Goal: Transaction & Acquisition: Purchase product/service

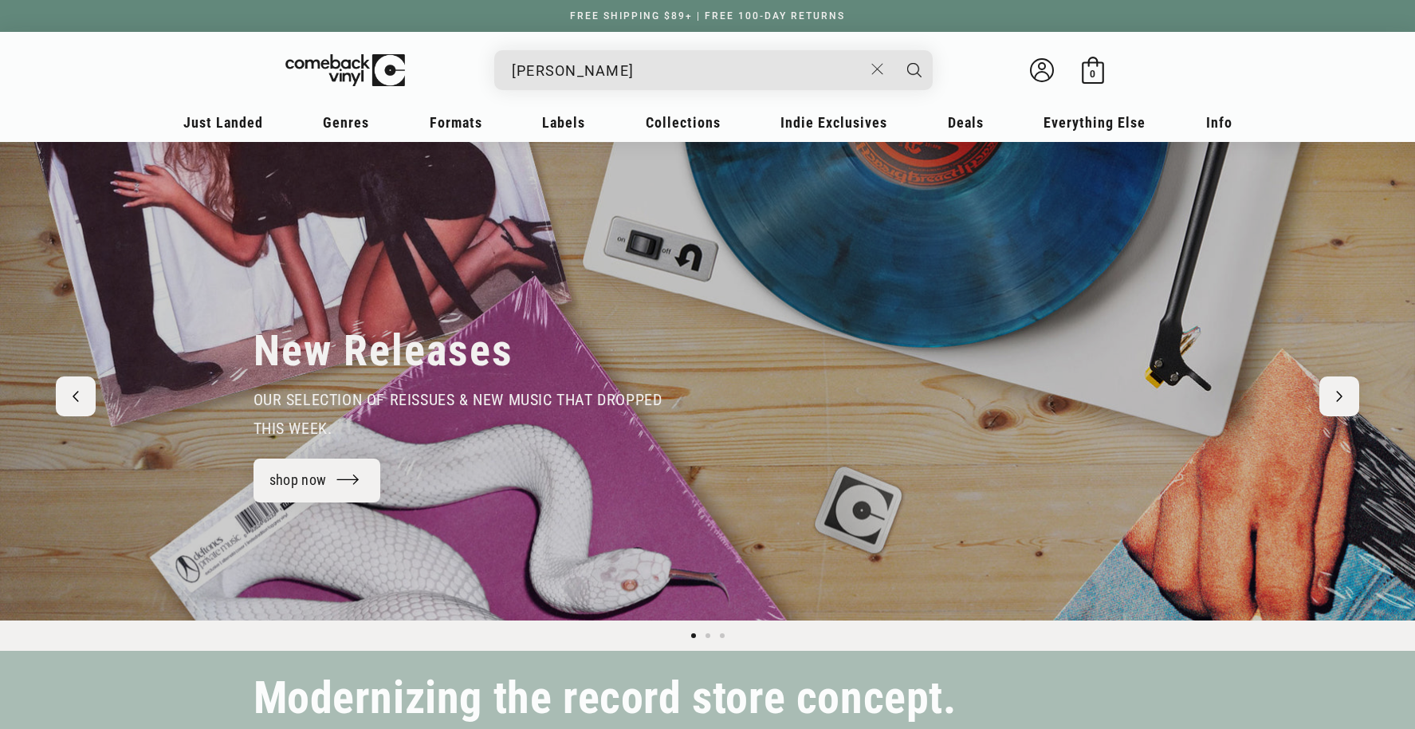
type input "[PERSON_NAME]"
click at [895, 50] on button "Search" at bounding box center [915, 70] width 40 height 40
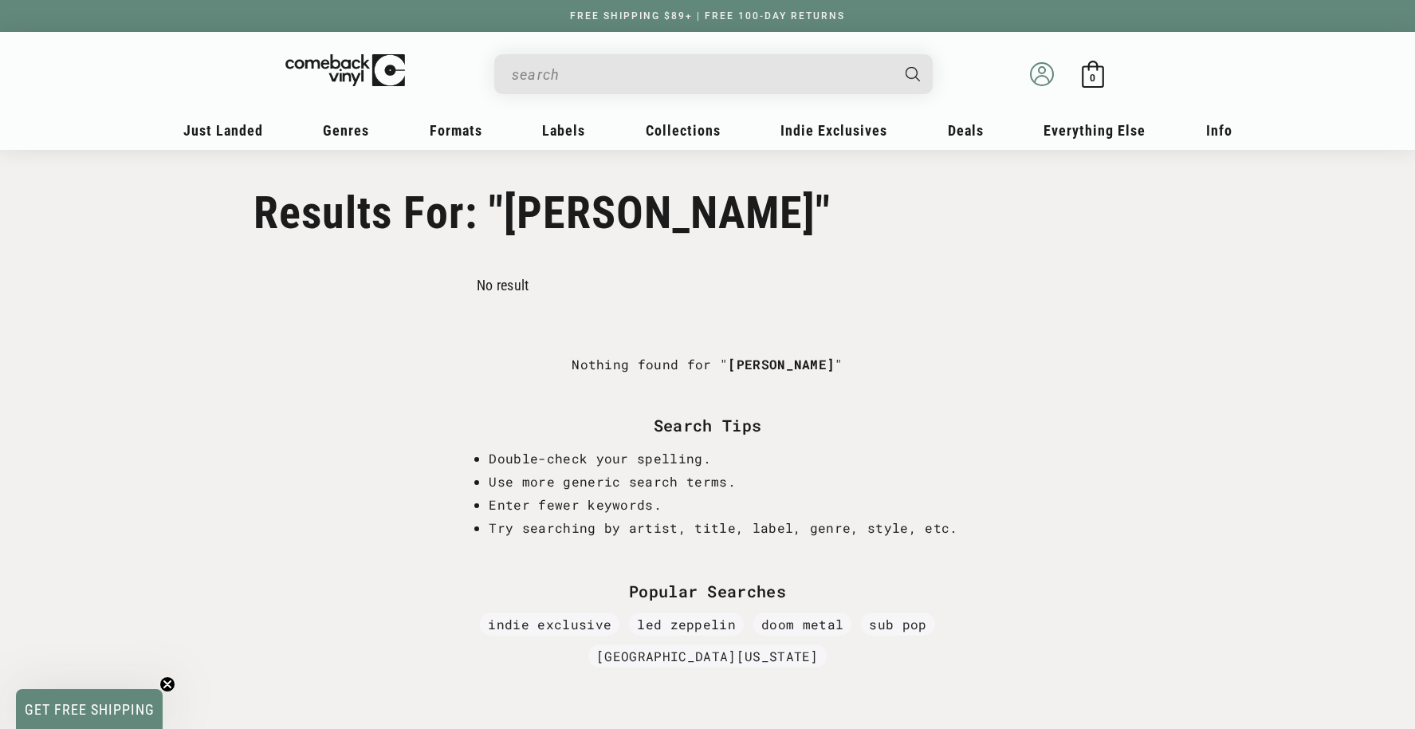
type input "[PERSON_NAME]"
click at [1032, 73] on icon at bounding box center [1042, 74] width 24 height 24
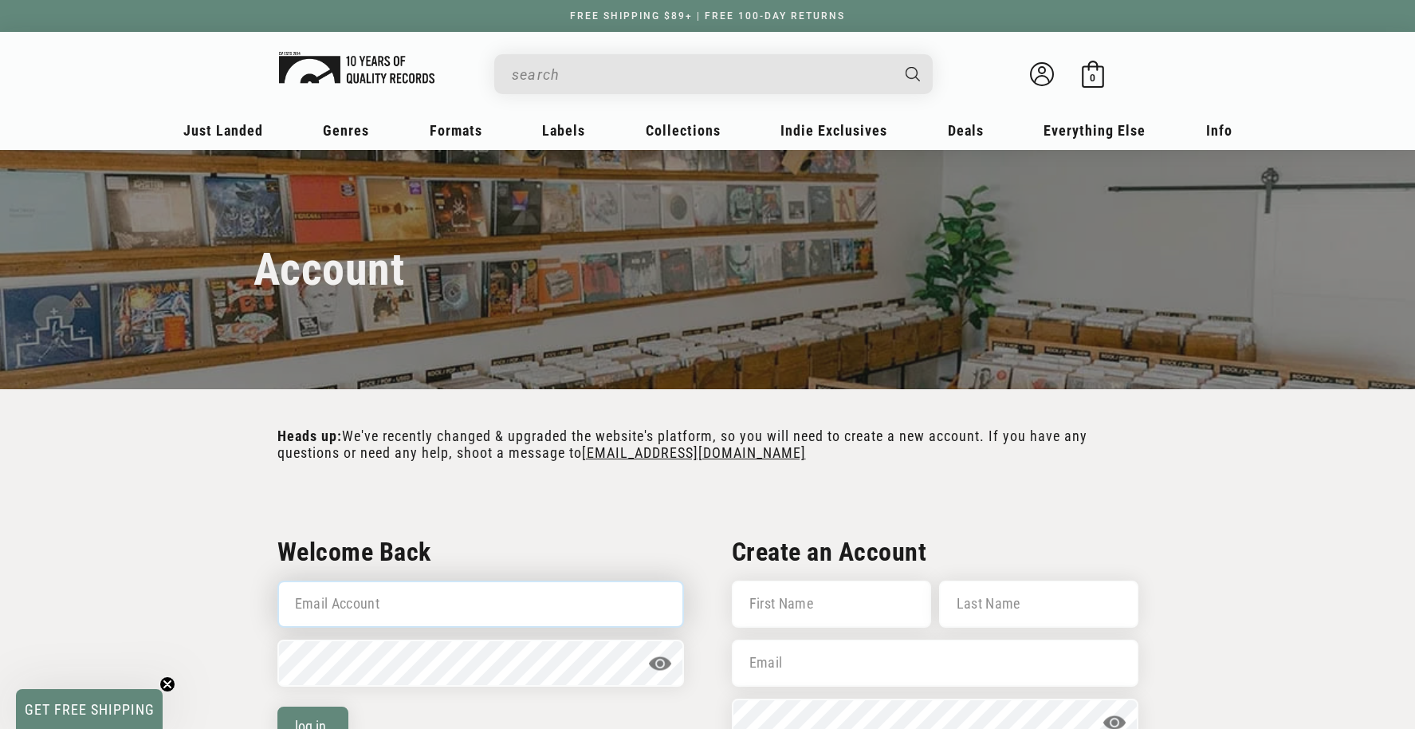
type input "frankcorkery@gmail.com"
click at [325, 59] on img at bounding box center [356, 68] width 155 height 32
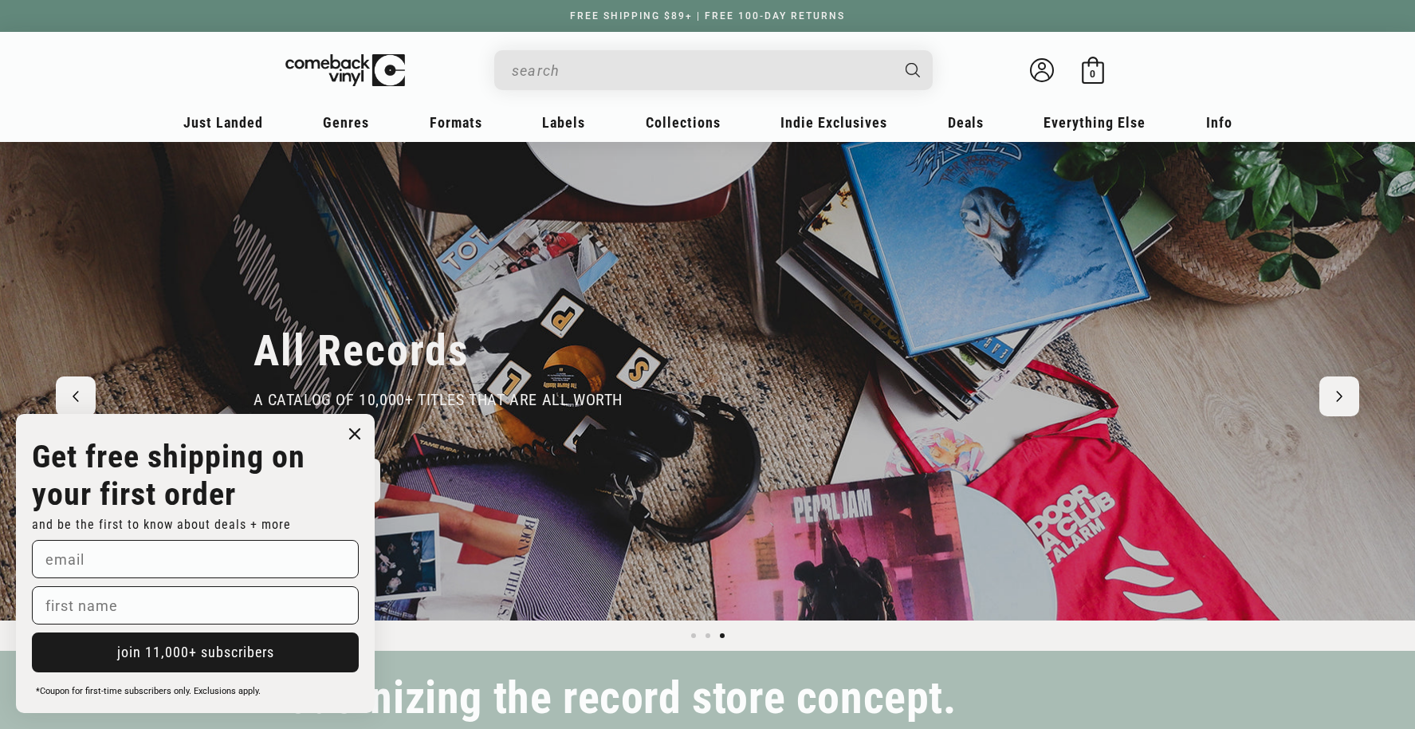
click at [768, 82] on input "When autocomplete results are available use up and down arrows to review and en…" at bounding box center [701, 70] width 378 height 33
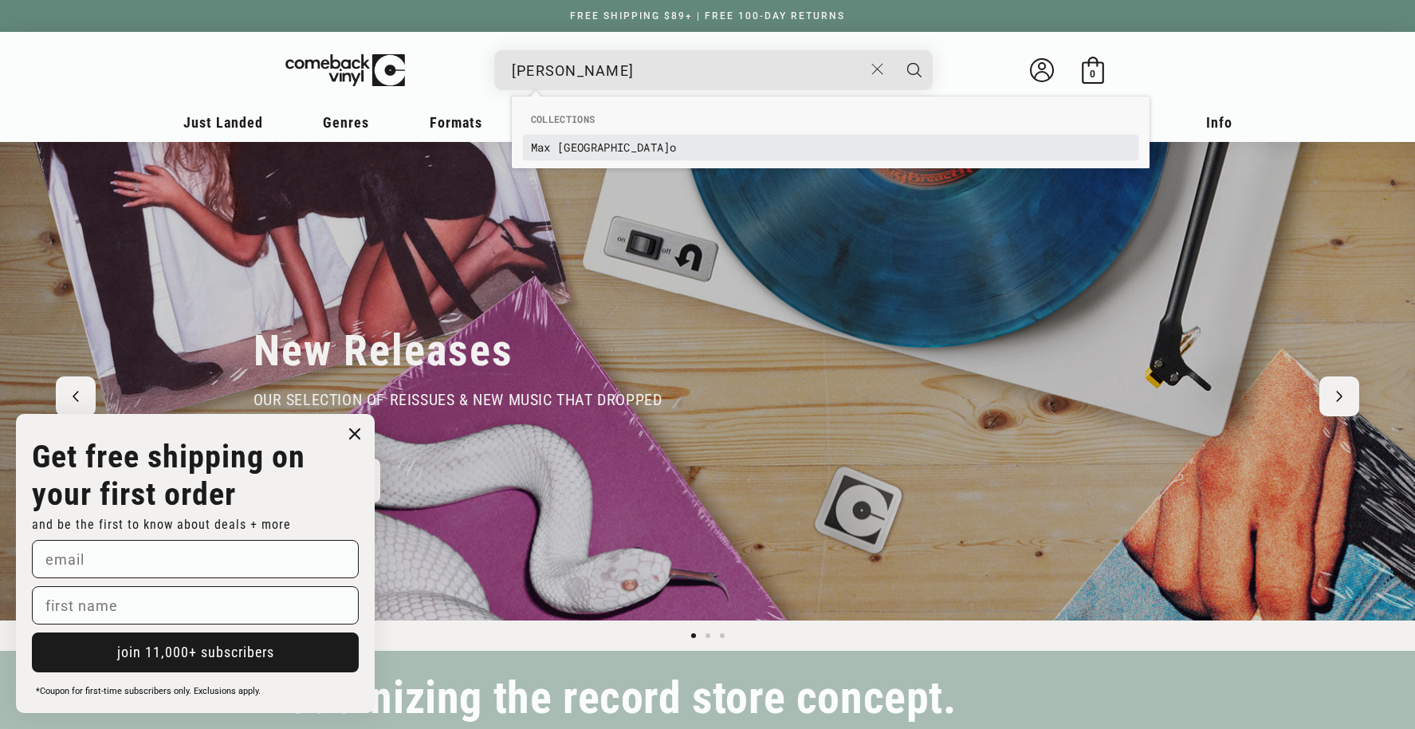
type input "max rome"
click at [595, 148] on link "Max Rome o" at bounding box center [831, 148] width 600 height 16
